Goal: Information Seeking & Learning: Find specific fact

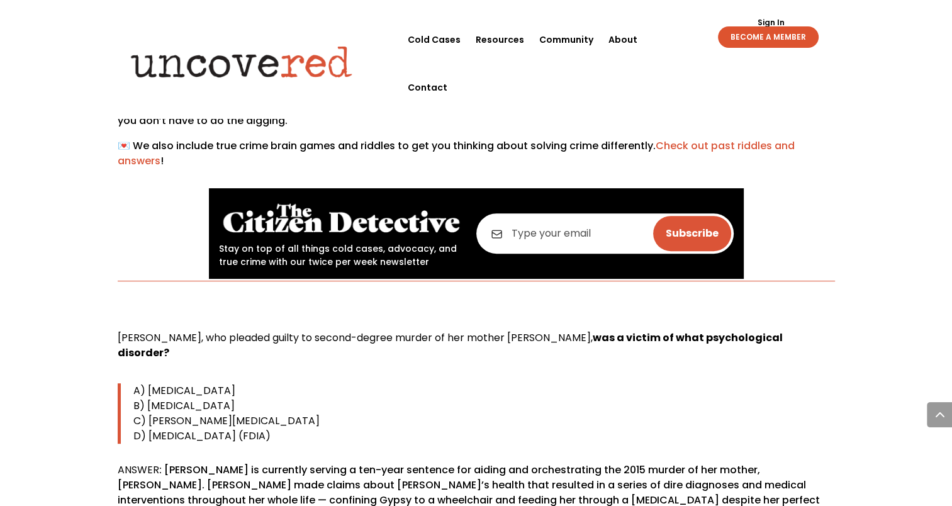
scroll to position [566, 0]
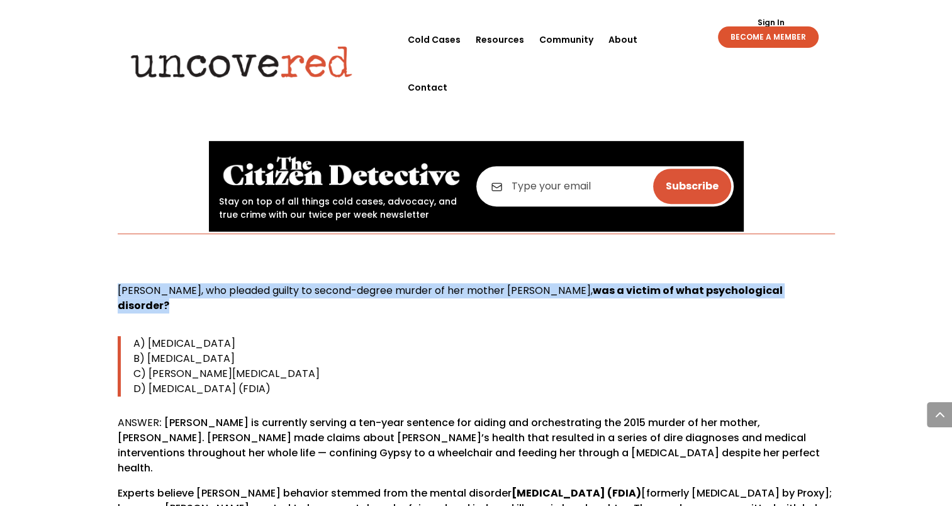
drag, startPoint x: 118, startPoint y: 292, endPoint x: 826, endPoint y: 295, distance: 708.0
click at [826, 295] on p "[PERSON_NAME], who pleaded guilty to second-degree murder of her mother [PERSON…" at bounding box center [476, 303] width 717 height 40
drag, startPoint x: 826, startPoint y: 295, endPoint x: 794, endPoint y: 288, distance: 32.2
copy p "[PERSON_NAME], who pleaded guilty to second-degree murder of her mother [PERSON…"
drag, startPoint x: 133, startPoint y: 325, endPoint x: 386, endPoint y: 373, distance: 257.5
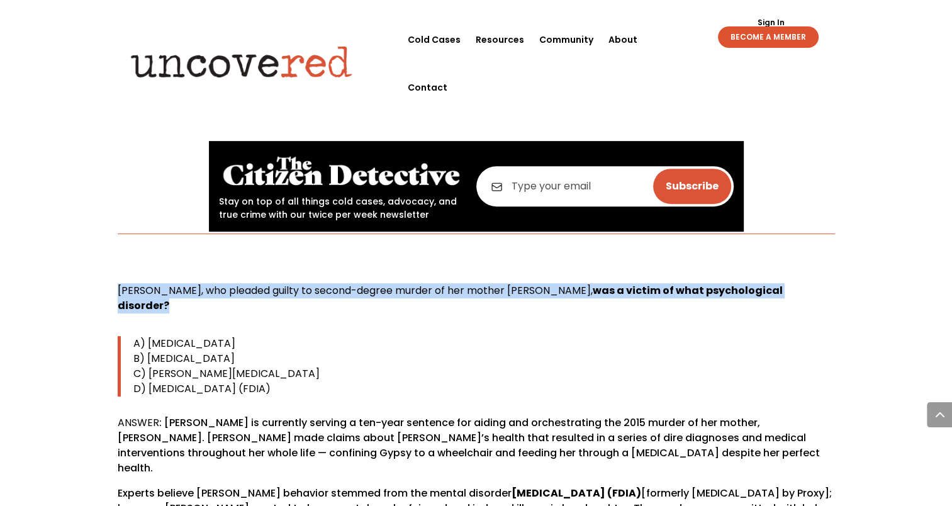
click at [386, 373] on blockquote "A) [MEDICAL_DATA] B) [MEDICAL_DATA] C) [PERSON_NAME][MEDICAL_DATA] D) [MEDICAL_…" at bounding box center [476, 366] width 717 height 60
drag, startPoint x: 386, startPoint y: 373, endPoint x: 361, endPoint y: 368, distance: 25.7
copy blockquote "A) [MEDICAL_DATA] B) [MEDICAL_DATA] C) [PERSON_NAME][MEDICAL_DATA] D) [MEDICAL_…"
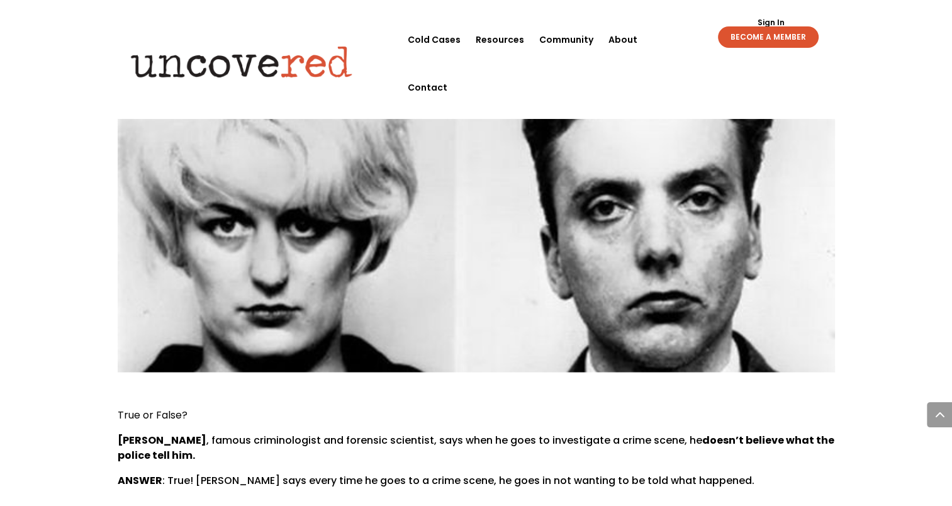
scroll to position [2329, 0]
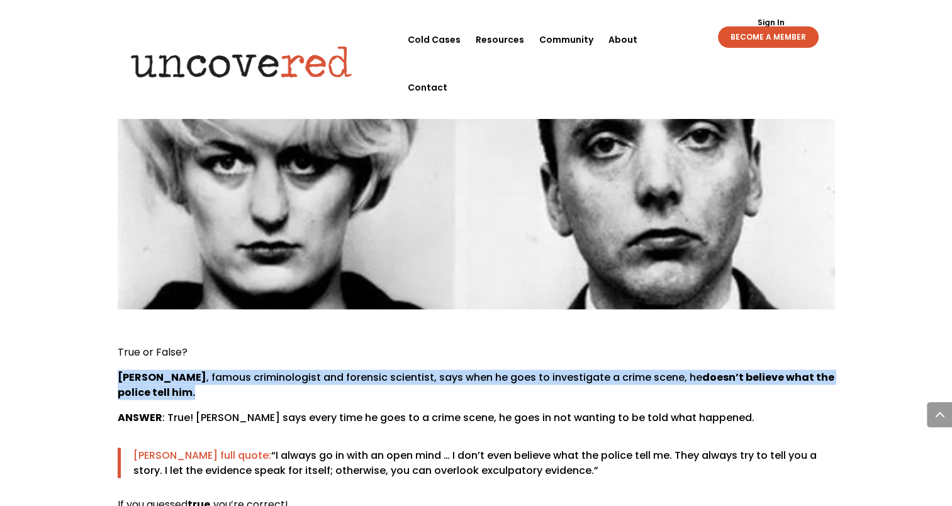
drag, startPoint x: 116, startPoint y: 314, endPoint x: 252, endPoint y: 333, distance: 137.2
drag, startPoint x: 252, startPoint y: 333, endPoint x: 226, endPoint y: 317, distance: 30.2
copy p "[PERSON_NAME] , famous criminologist and forensic scientist, says when he goes …"
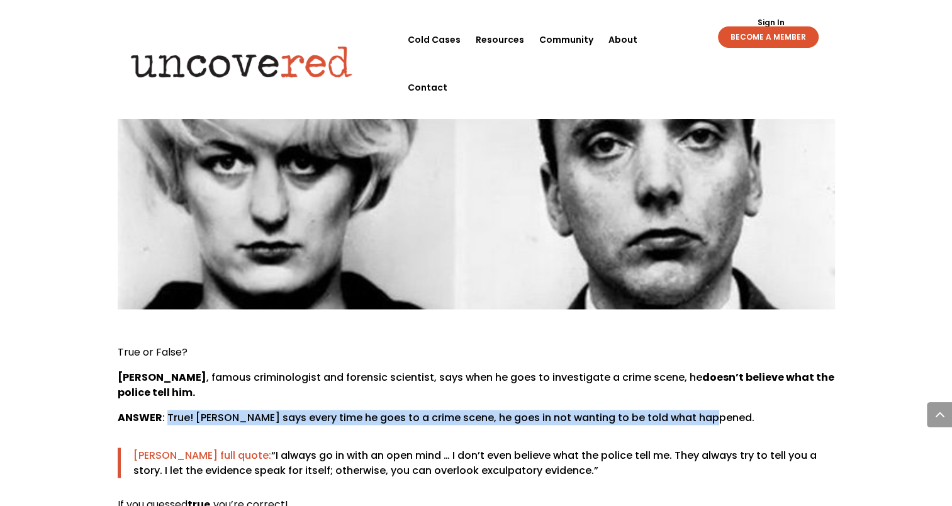
drag, startPoint x: 166, startPoint y: 353, endPoint x: 697, endPoint y: 361, distance: 531.2
click at [697, 410] on p "ANSWER : True! [PERSON_NAME] says every time he goes to a crime scene, he goes …" at bounding box center [476, 422] width 717 height 25
drag, startPoint x: 697, startPoint y: 361, endPoint x: 646, endPoint y: 355, distance: 51.4
copy p "True! [PERSON_NAME] says every time he goes to a crime scene, he goes in not wa…"
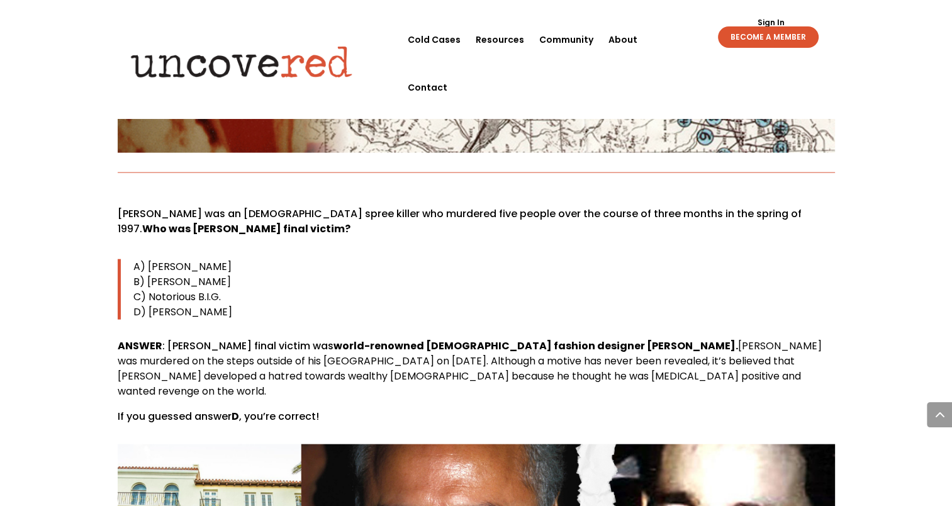
scroll to position [7489, 0]
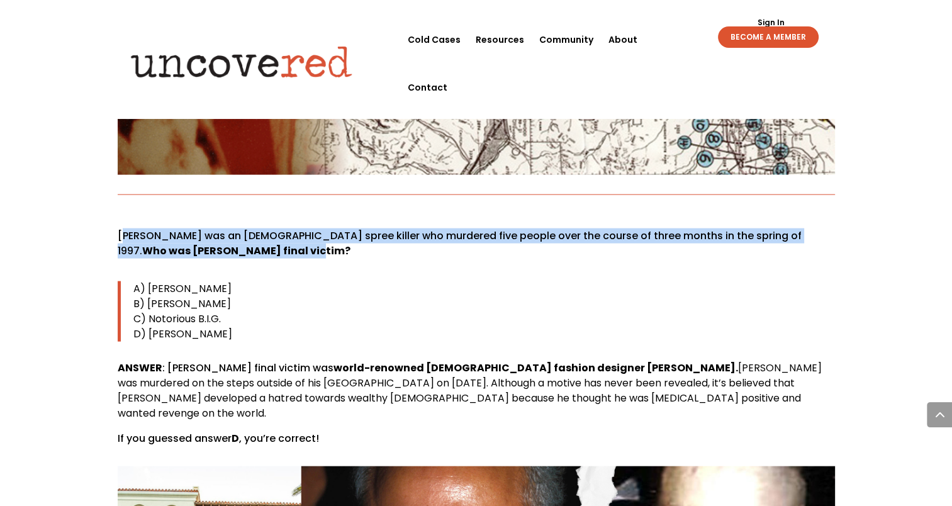
drag, startPoint x: 121, startPoint y: 176, endPoint x: 257, endPoint y: 194, distance: 137.2
click at [257, 228] on p "[PERSON_NAME] was an [DEMOGRAPHIC_DATA] spree killer who murdered five people o…" at bounding box center [476, 248] width 717 height 40
drag, startPoint x: 257, startPoint y: 194, endPoint x: 233, endPoint y: 176, distance: 29.6
copy p "[PERSON_NAME] was an [DEMOGRAPHIC_DATA] spree killer who murdered five people o…"
drag, startPoint x: 132, startPoint y: 225, endPoint x: 239, endPoint y: 277, distance: 118.2
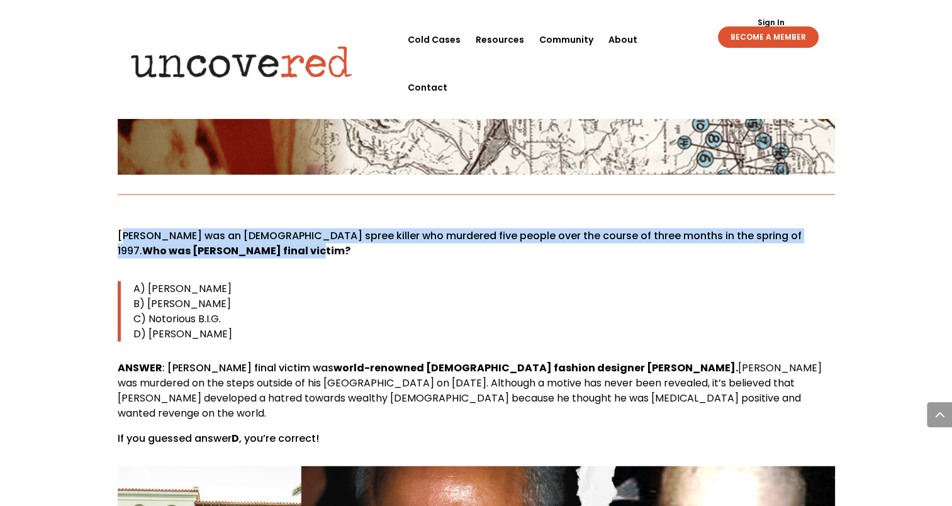
click at [239, 281] on blockquote "A) [PERSON_NAME] B) [PERSON_NAME] C) Notorious B.I.G. D) [PERSON_NAME]" at bounding box center [476, 311] width 717 height 60
drag, startPoint x: 239, startPoint y: 277, endPoint x: 184, endPoint y: 245, distance: 63.2
copy blockquote "A) [PERSON_NAME] B) [PERSON_NAME] C) Notorious B.I.G. D) [PERSON_NAME]"
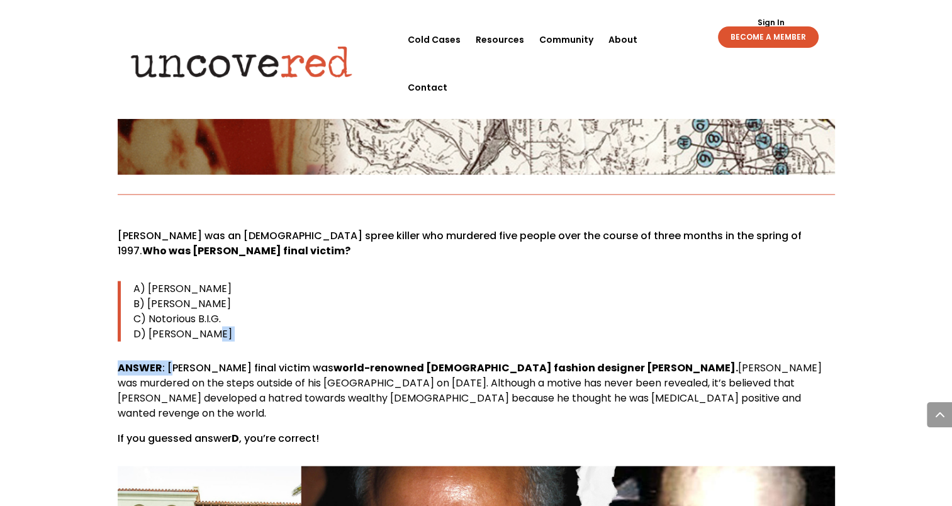
drag, startPoint x: 172, startPoint y: 309, endPoint x: 207, endPoint y: 266, distance: 55.4
click at [207, 266] on div "[PERSON_NAME] was an [DEMOGRAPHIC_DATA] spree killer who murdered five people o…" at bounding box center [476, 337] width 717 height 218
drag, startPoint x: 207, startPoint y: 266, endPoint x: 262, endPoint y: 277, distance: 56.4
click at [262, 327] on p "D) [PERSON_NAME]" at bounding box center [484, 334] width 702 height 15
click at [276, 312] on p "C) Notorious B.I.G." at bounding box center [484, 319] width 702 height 15
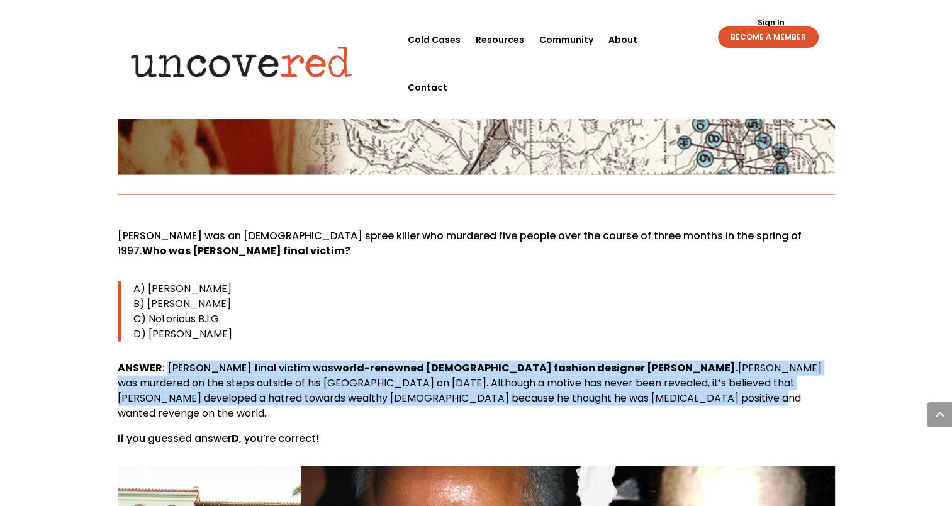
drag, startPoint x: 167, startPoint y: 303, endPoint x: 634, endPoint y: 337, distance: 467.6
click at [634, 361] on p "ANSWER : [PERSON_NAME] final victim was world-renowned [DEMOGRAPHIC_DATA] fashi…" at bounding box center [476, 396] width 717 height 70
drag, startPoint x: 634, startPoint y: 337, endPoint x: 598, endPoint y: 321, distance: 38.9
copy p "[PERSON_NAME] final victim was world-renowned [DEMOGRAPHIC_DATA] fashion design…"
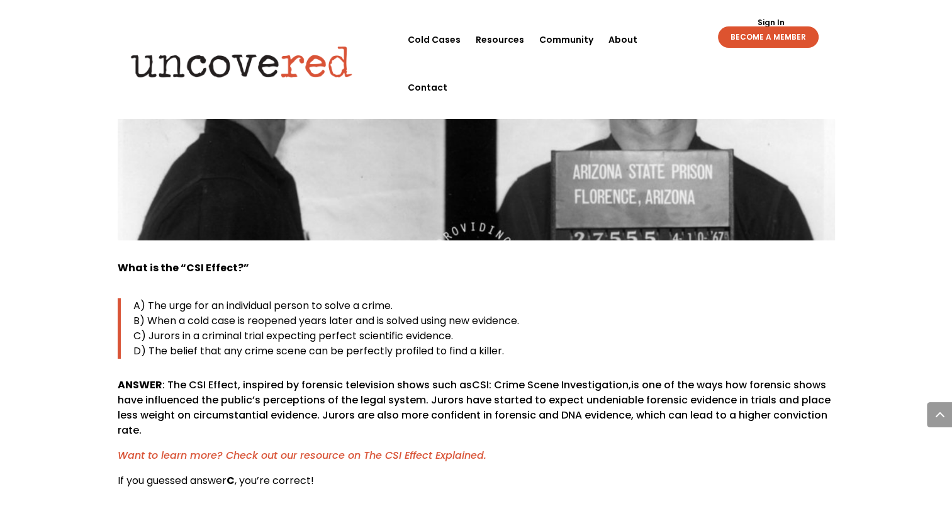
scroll to position [4405, 0]
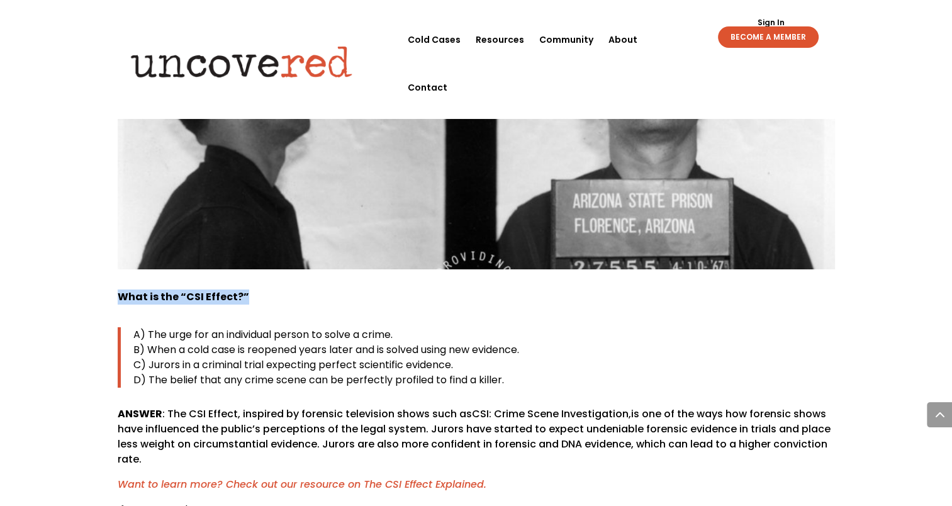
drag, startPoint x: 116, startPoint y: 235, endPoint x: 244, endPoint y: 233, distance: 128.4
drag, startPoint x: 244, startPoint y: 233, endPoint x: 227, endPoint y: 235, distance: 17.7
copy b "What is the “CSI Effect?”"
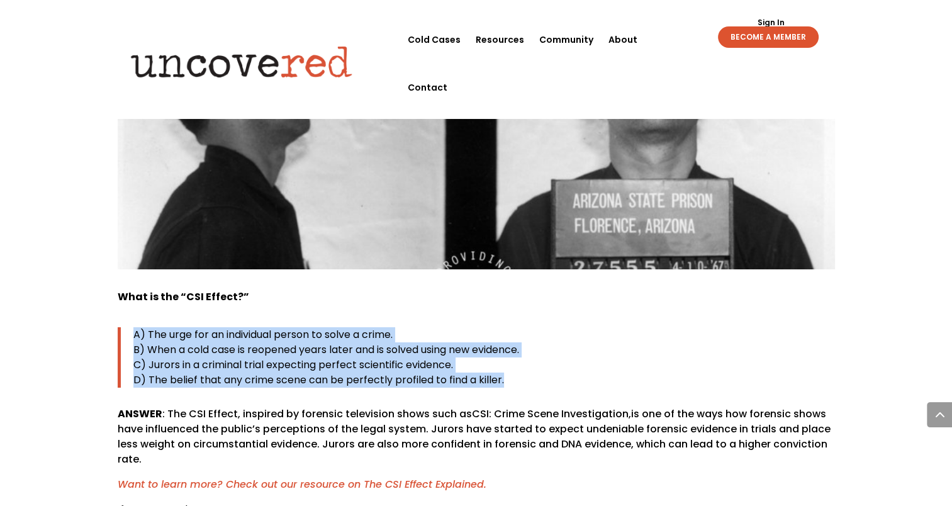
drag, startPoint x: 134, startPoint y: 269, endPoint x: 509, endPoint y: 315, distance: 377.3
click at [509, 327] on blockquote "A) The urge for an individual person to solve a crime. B) When a cold case is r…" at bounding box center [476, 357] width 717 height 60
copy blockquote "A) The urge for an individual person to solve a crime. B) When a cold case is r…"
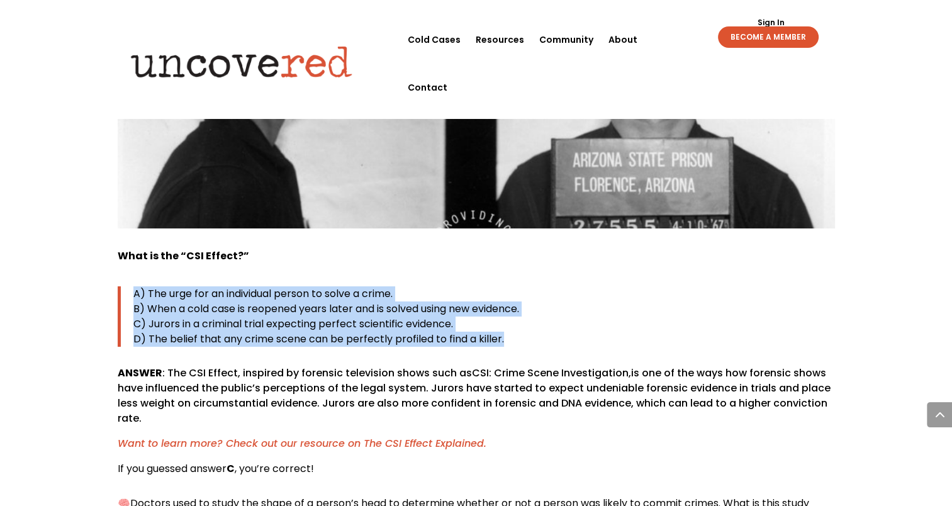
scroll to position [4468, 0]
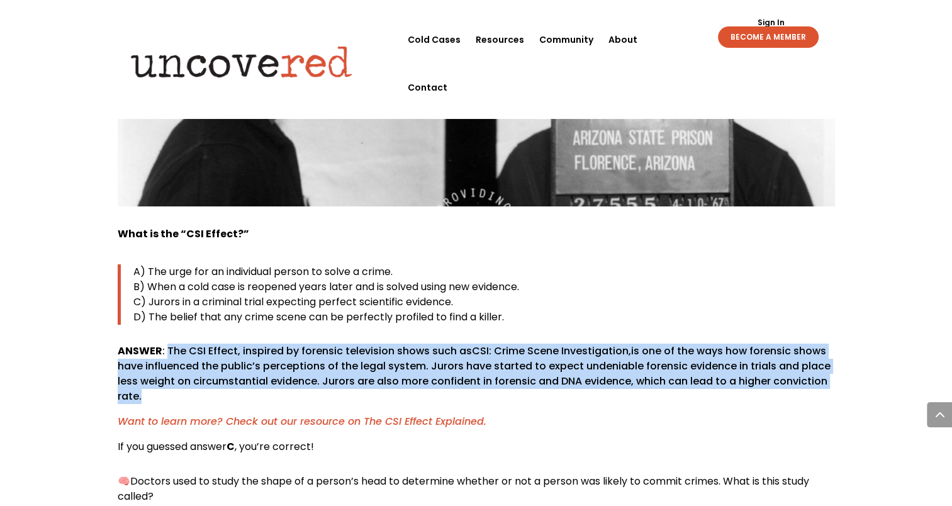
drag, startPoint x: 166, startPoint y: 285, endPoint x: 268, endPoint y: 339, distance: 115.1
click at [268, 344] on p "ANSWER : The CSI Effect, inspired by forensic television shows such as CSI: Cri…" at bounding box center [476, 379] width 717 height 70
drag, startPoint x: 268, startPoint y: 339, endPoint x: 249, endPoint y: 306, distance: 38.1
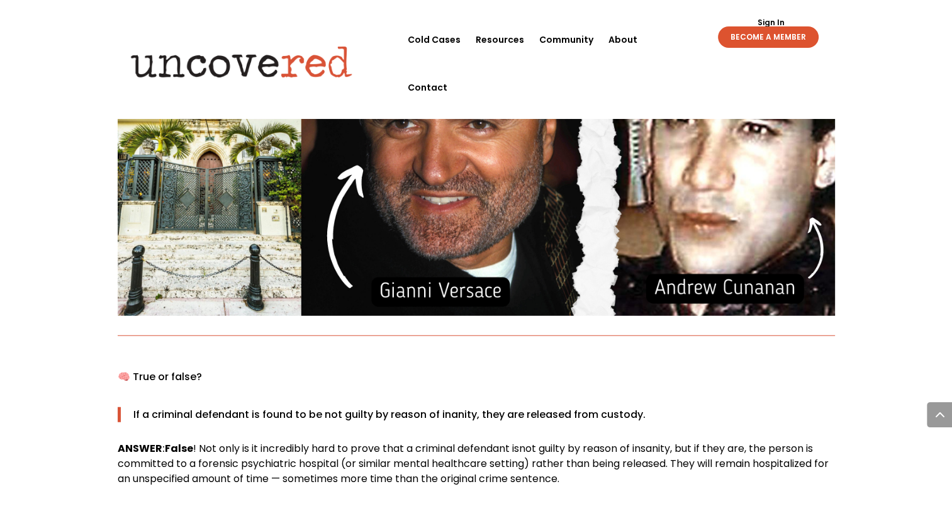
scroll to position [7930, 0]
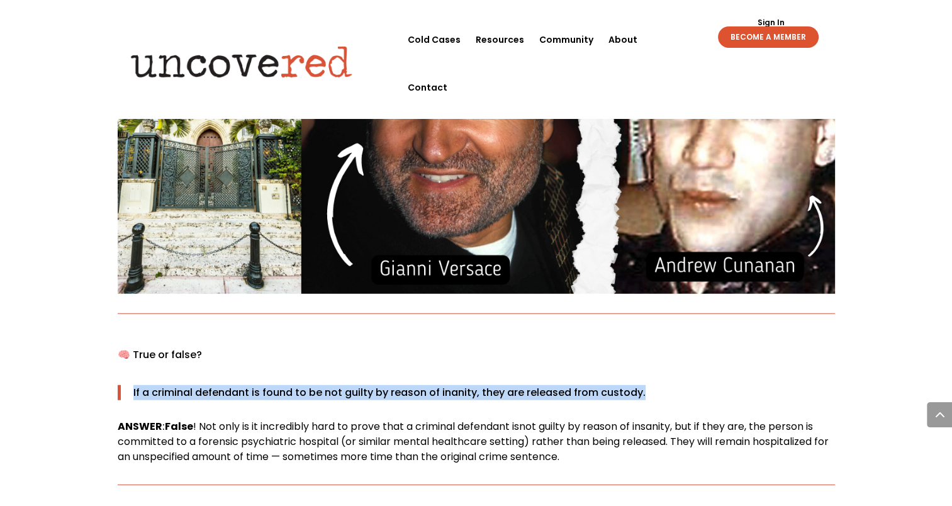
drag, startPoint x: 133, startPoint y: 315, endPoint x: 646, endPoint y: 313, distance: 512.9
click at [646, 385] on p "If a criminal defendant is found to be not guilty by reason of inanity, they ar…" at bounding box center [484, 392] width 702 height 15
drag, startPoint x: 646, startPoint y: 313, endPoint x: 604, endPoint y: 310, distance: 41.7
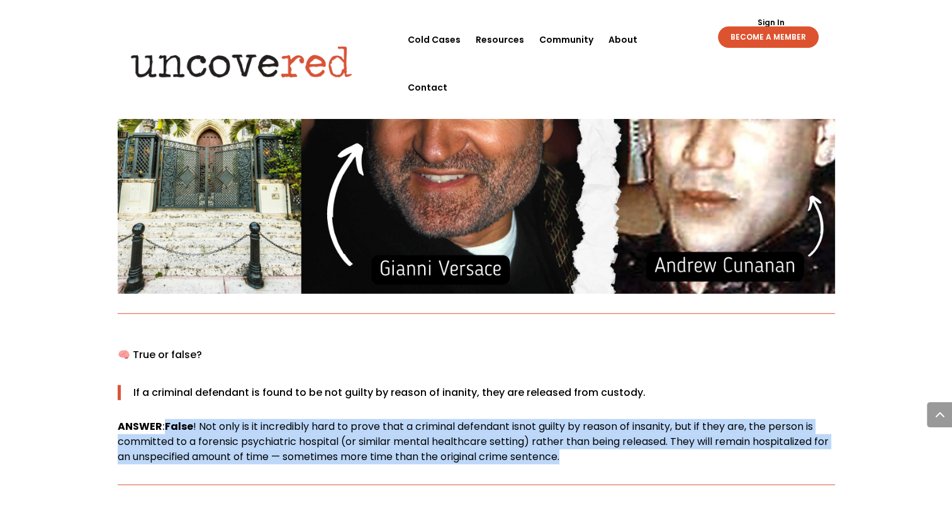
drag, startPoint x: 167, startPoint y: 347, endPoint x: 520, endPoint y: 398, distance: 356.6
drag, startPoint x: 520, startPoint y: 398, endPoint x: 500, endPoint y: 371, distance: 33.2
